Goal: Transaction & Acquisition: Purchase product/service

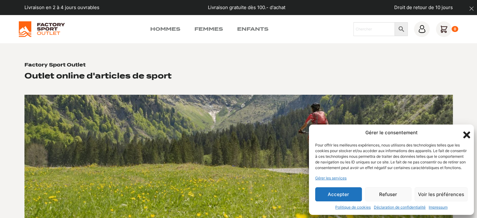
click at [467, 131] on icon "Fermer la boîte de dialogue" at bounding box center [466, 134] width 7 height 7
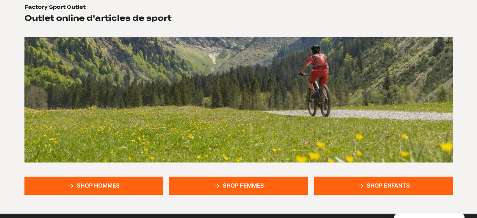
scroll to position [125, 0]
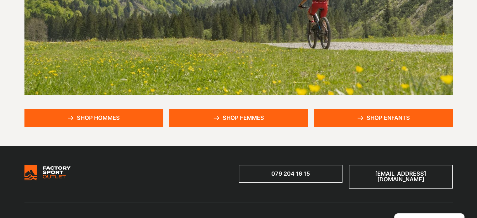
click at [388, 117] on link "Shop enfants" at bounding box center [383, 118] width 139 height 18
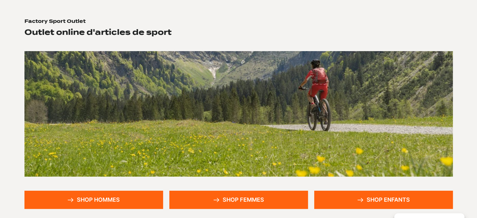
scroll to position [0, 0]
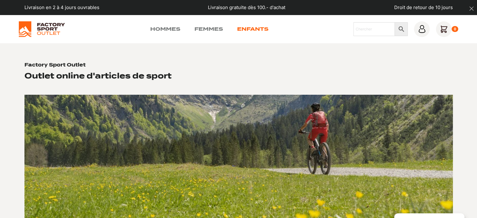
click at [248, 29] on link "Enfants" at bounding box center [252, 29] width 31 height 8
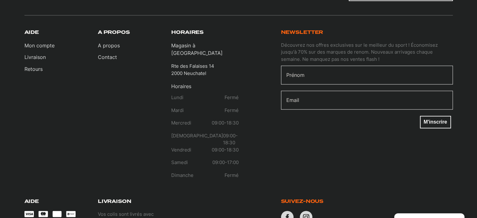
scroll to position [898, 0]
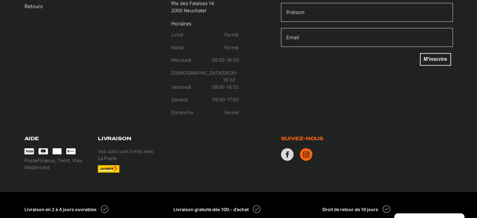
click at [304, 148] on icon at bounding box center [306, 154] width 13 height 13
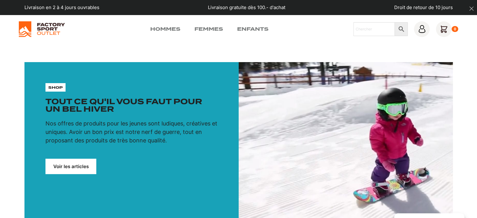
click at [71, 167] on link "Voir les articles" at bounding box center [70, 166] width 51 height 15
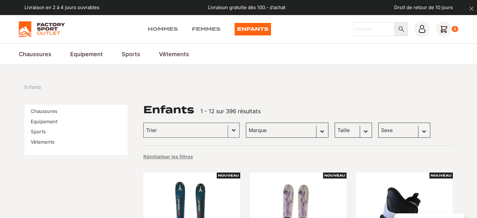
click at [306, 130] on select "Marque Globe Skateboards (63) Dakine (32) The Montana Scene (25) West Path (18)…" at bounding box center [287, 130] width 82 height 15
click at [346, 130] on select "Taille 38 (10) 39 (9) 40 (9) 36 (8) 37 (8) 41 (7) 42 (7) 34 (5) 35 (4) 32 (2) 3…" at bounding box center [353, 130] width 37 height 15
click at [407, 128] on select "Sexe Femmes (348) Hommes (308) Enfants (229)" at bounding box center [404, 130] width 52 height 15
select select "enfants"
click at [378, 123] on select "Sexe Femmes (348) Hommes (308) Enfants (229)" at bounding box center [404, 130] width 52 height 15
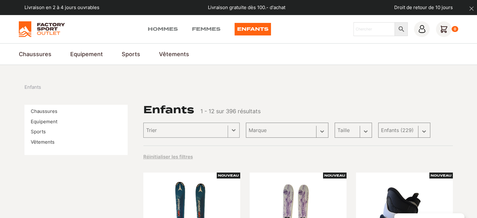
select select "enfants"
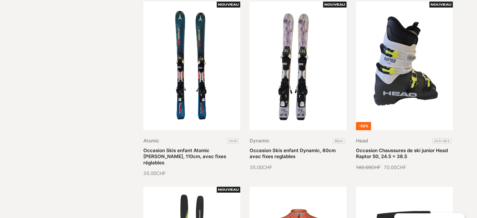
scroll to position [188, 0]
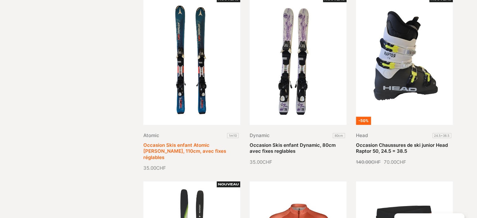
click at [169, 144] on link "Occasion Skis enfant Atomic [PERSON_NAME], 110cm, avec fixes réglables" at bounding box center [184, 151] width 83 height 18
select select
select select "Offcanvas"
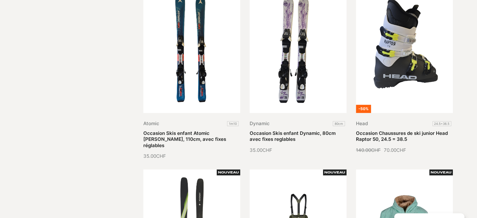
scroll to position [176, 0]
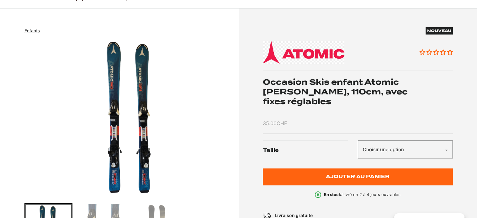
scroll to position [63, 0]
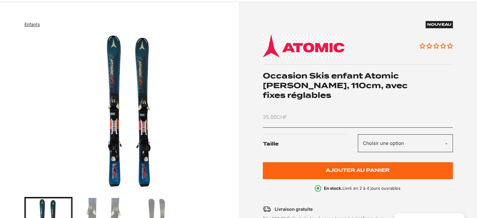
click at [447, 134] on select "Choisir une option 1m10" at bounding box center [405, 143] width 95 height 18
select select "1m10"
click at [358, 134] on select "Choisir une option 1m10" at bounding box center [405, 143] width 95 height 18
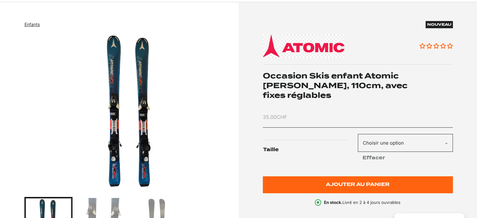
scroll to position [0, 0]
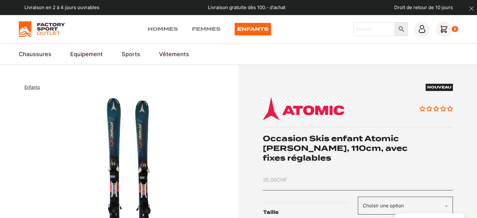
click at [42, 25] on img at bounding box center [42, 29] width 46 height 16
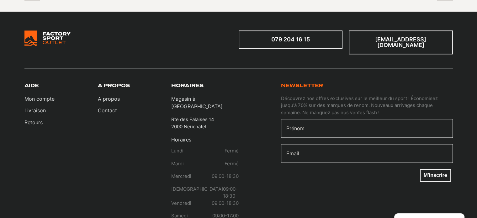
scroll to position [815, 0]
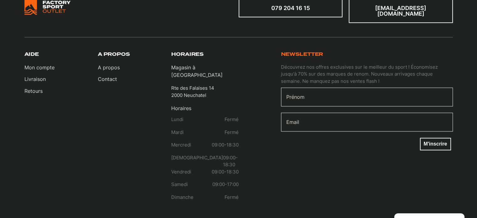
click at [202, 85] on p "Rte des Falaises 14 2000 Neuchatel" at bounding box center [192, 92] width 43 height 14
click at [200, 85] on p "Rte des Falaises 14 2000 Neuchatel" at bounding box center [192, 92] width 43 height 14
click at [200, 65] on p "Magasin à [GEOGRAPHIC_DATA]" at bounding box center [204, 71] width 67 height 15
click at [107, 76] on link "Contact" at bounding box center [109, 79] width 22 height 8
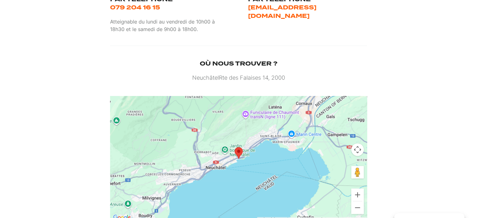
scroll to position [314, 0]
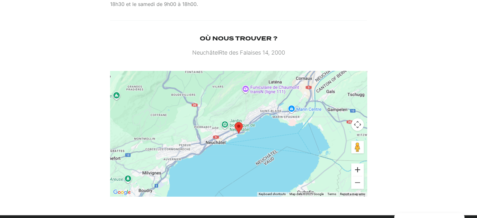
click at [357, 170] on button "Zoom in" at bounding box center [357, 169] width 13 height 13
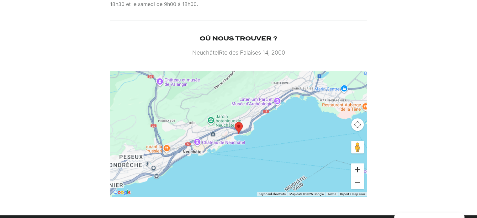
click at [357, 170] on button "Zoom in" at bounding box center [357, 169] width 13 height 13
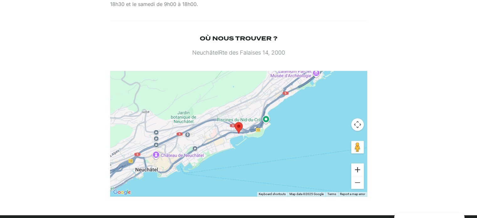
click at [357, 170] on button "Zoom in" at bounding box center [357, 169] width 13 height 13
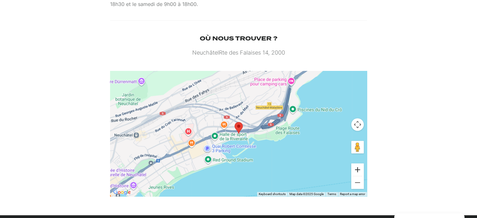
click at [357, 170] on button "Zoom in" at bounding box center [357, 169] width 13 height 13
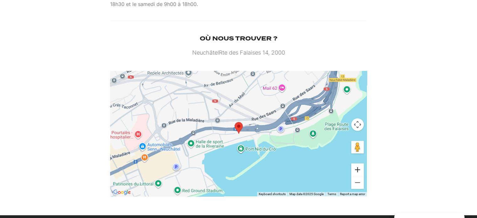
click at [357, 170] on button "Zoom in" at bounding box center [357, 169] width 13 height 13
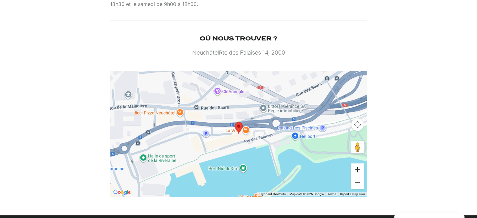
click at [357, 170] on button "Zoom in" at bounding box center [357, 169] width 13 height 13
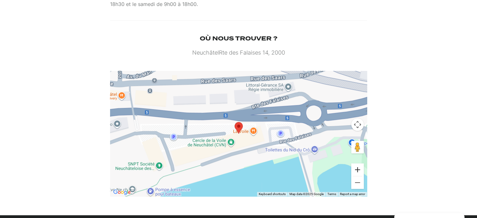
click at [357, 170] on button "Zoom in" at bounding box center [357, 169] width 13 height 13
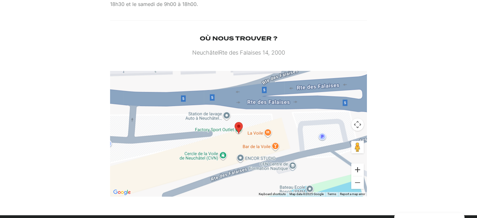
click at [357, 170] on button "Zoom in" at bounding box center [357, 169] width 13 height 13
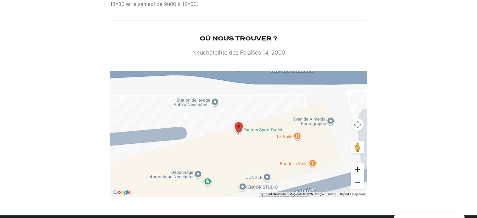
click at [358, 171] on button "Zoom in" at bounding box center [357, 169] width 13 height 13
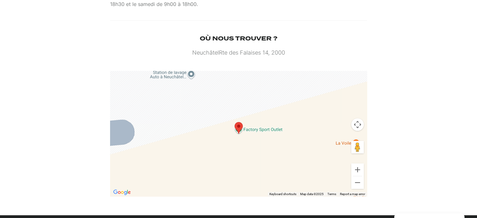
click at [117, 194] on img "Open this area in Google Maps (opens a new window)" at bounding box center [122, 192] width 21 height 8
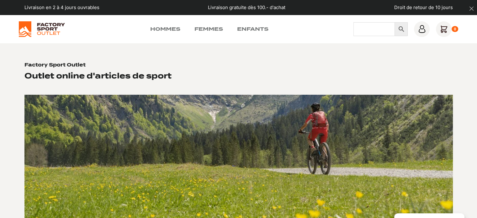
click at [360, 24] on input "Chercher" at bounding box center [374, 29] width 42 height 14
type input "atomic"
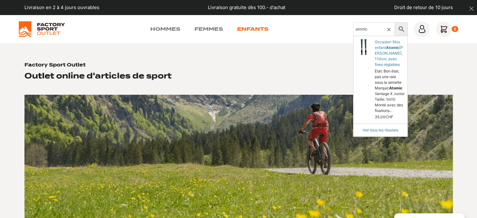
click at [256, 30] on link "Enfants" at bounding box center [252, 29] width 31 height 8
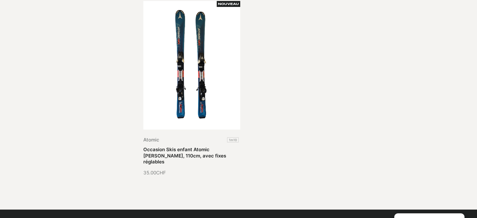
scroll to position [157, 0]
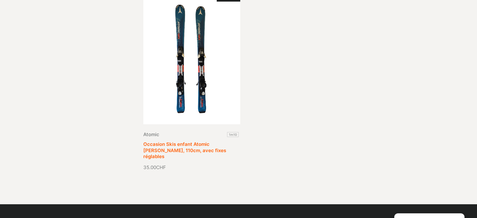
click at [198, 141] on link "Occasion Skis enfant Atomic Vantage X JR, 110cm, avec fixes réglables" at bounding box center [184, 150] width 83 height 18
click at [184, 147] on link "Occasion Skis enfant Atomic Vantage X JR, 110cm, avec fixes réglables" at bounding box center [184, 150] width 83 height 18
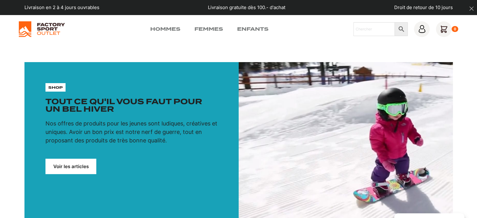
click at [54, 164] on link "Voir les articles" at bounding box center [70, 166] width 51 height 15
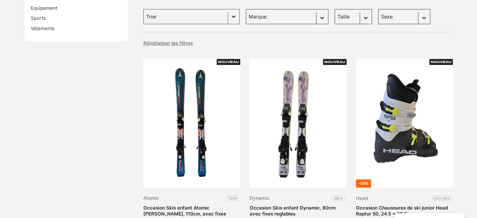
scroll to position [125, 0]
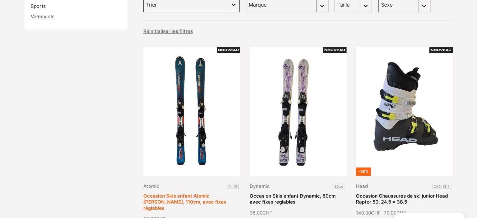
click at [190, 193] on link "Occasion Skis enfant Atomic [PERSON_NAME], 110cm, avec fixes réglables" at bounding box center [184, 202] width 83 height 18
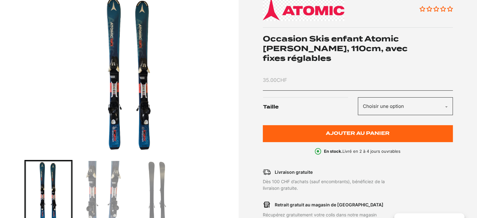
scroll to position [125, 0]
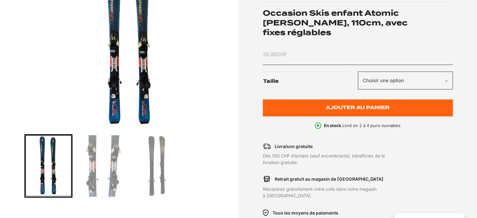
click at [151, 154] on img "Go to slide 3" at bounding box center [157, 165] width 46 height 61
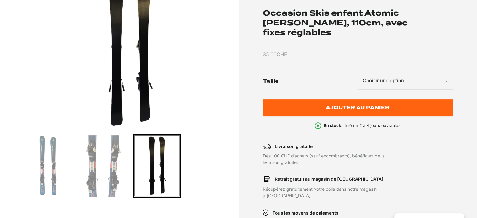
click at [119, 68] on img "3 of 3" at bounding box center [129, 49] width 211 height 157
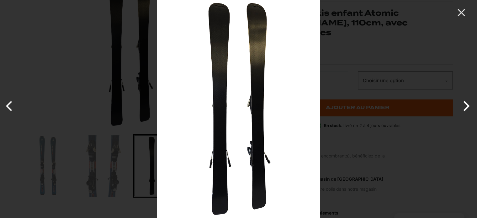
click at [7, 104] on button "Previous" at bounding box center [12, 105] width 24 height 31
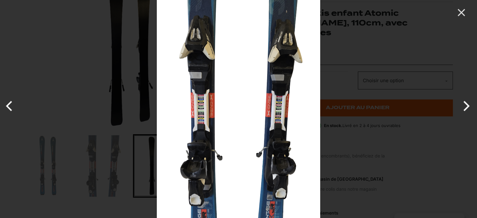
click at [7, 104] on button "Previous" at bounding box center [12, 105] width 24 height 31
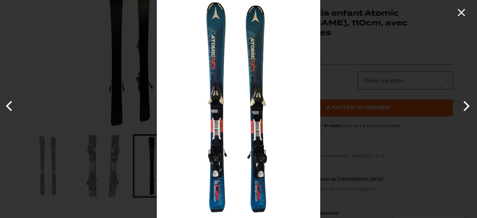
click at [457, 13] on icon "Close" at bounding box center [461, 12] width 13 height 13
